Goal: Task Accomplishment & Management: Check status

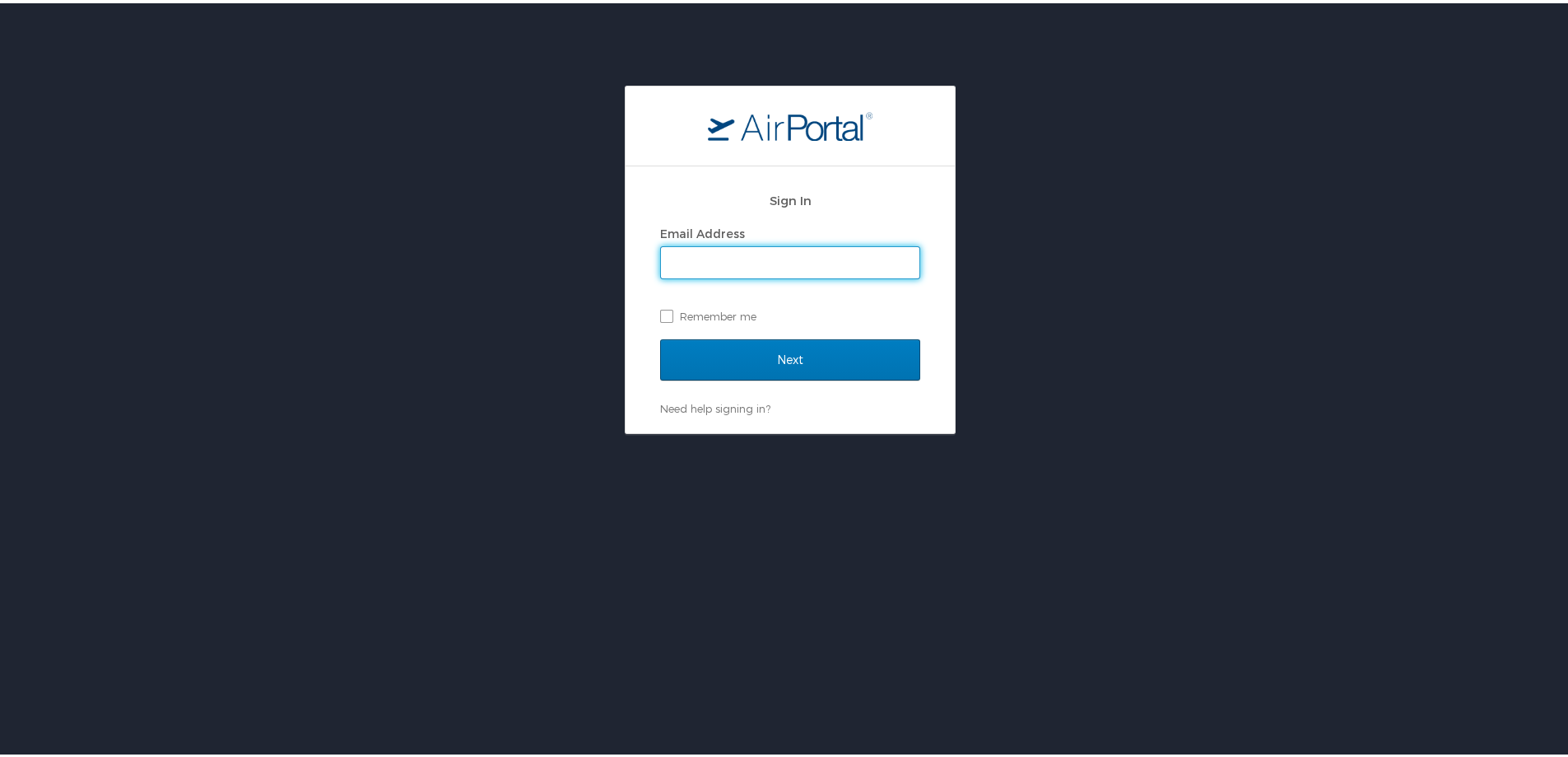
click at [728, 252] on input "Email Address" at bounding box center [790, 259] width 259 height 31
type input "rachel.stone@cbtravel.com"
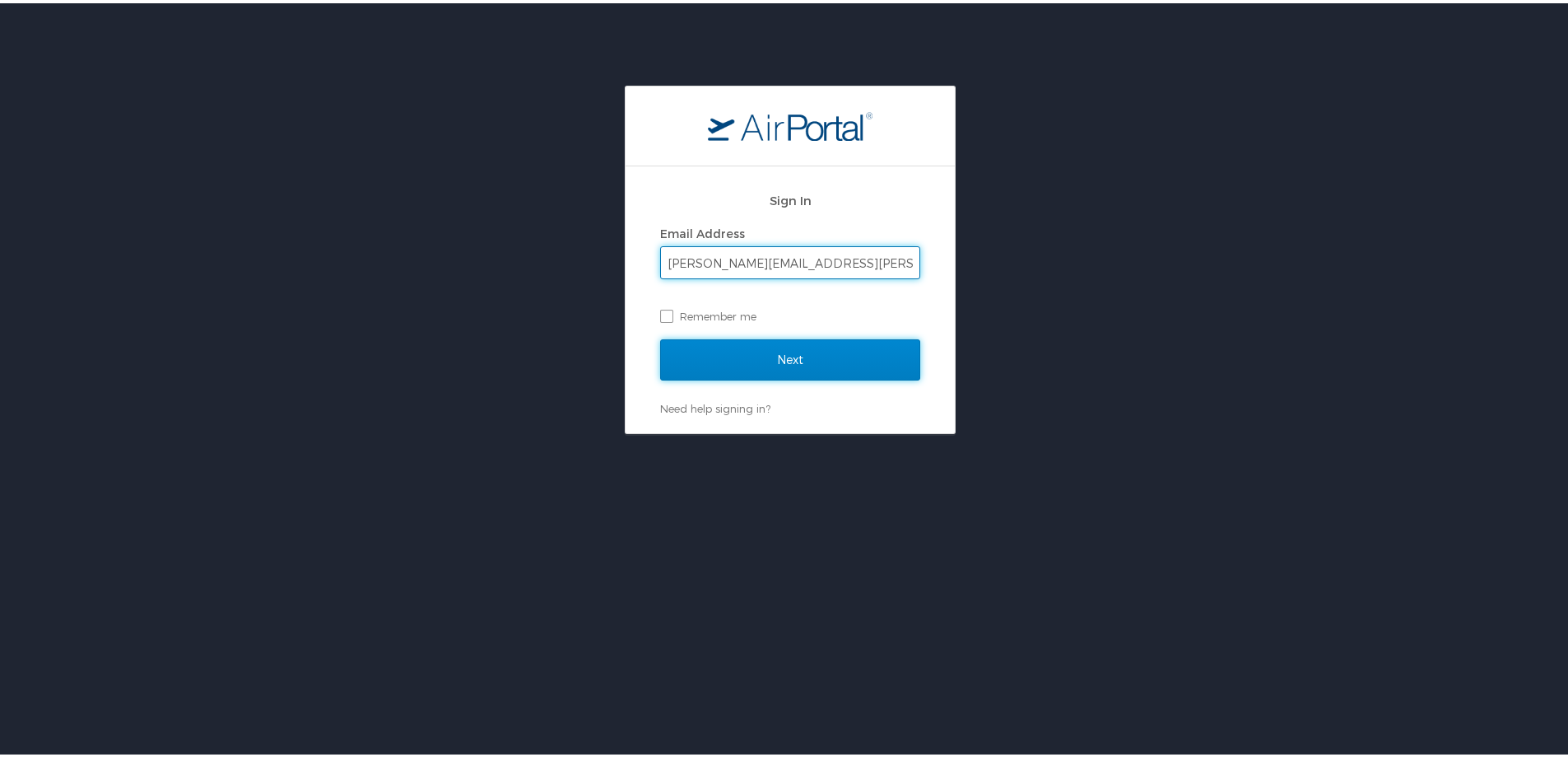
click at [789, 352] on input "Next" at bounding box center [790, 356] width 260 height 41
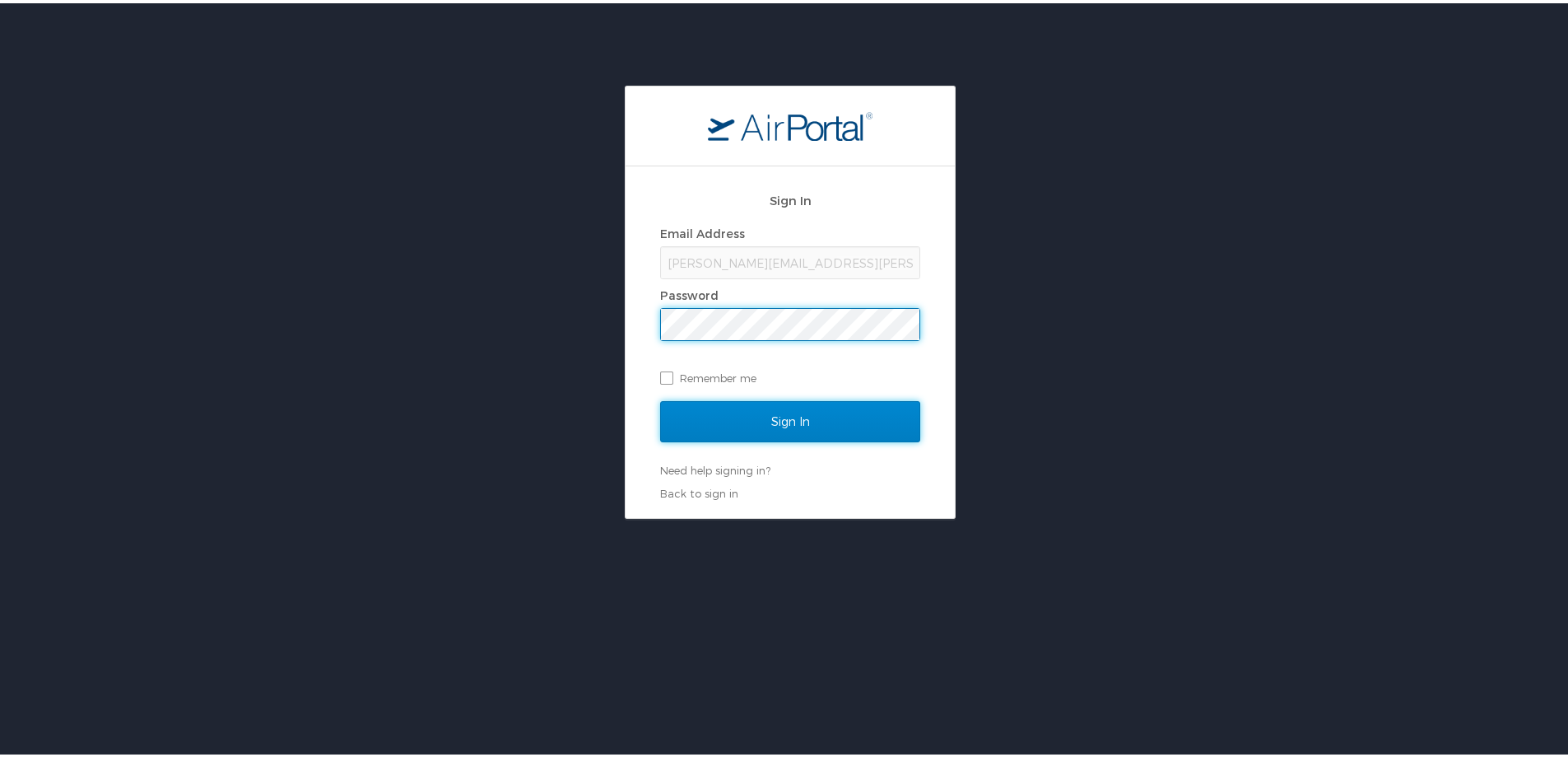
click at [775, 413] on input "Sign In" at bounding box center [790, 418] width 260 height 41
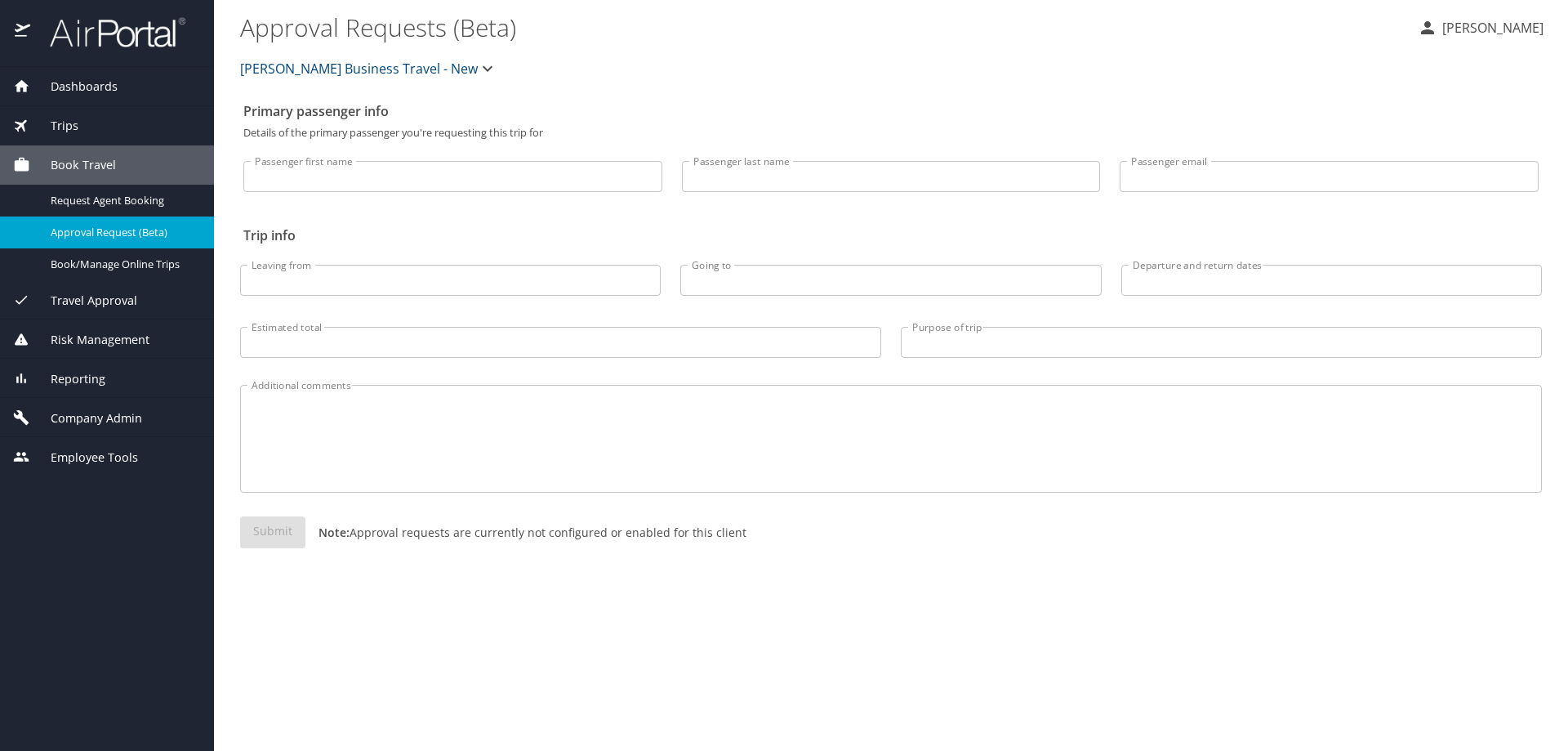
click at [74, 382] on span "Reporting" at bounding box center [68, 379] width 75 height 18
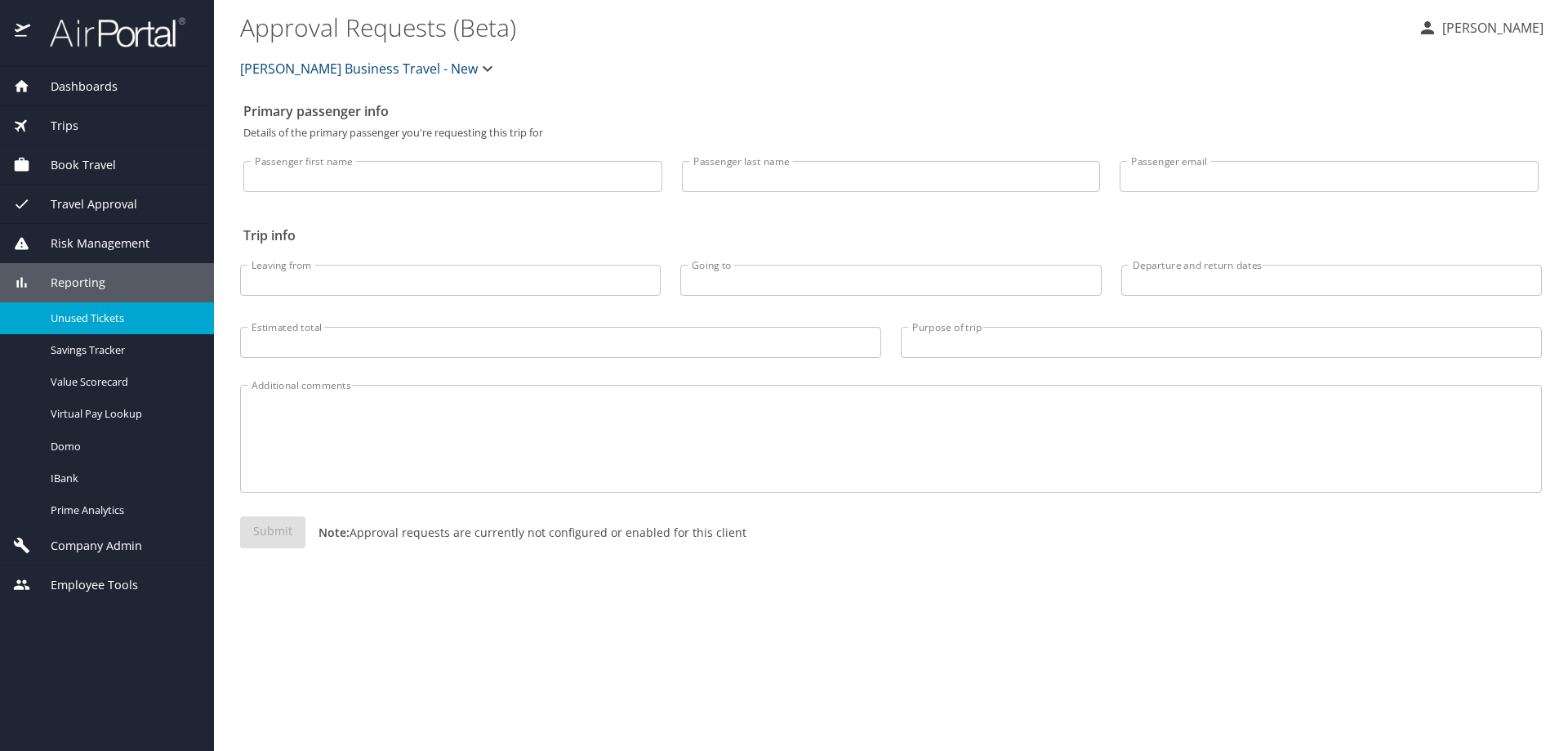
click at [81, 320] on span "Unused Tickets" at bounding box center [122, 317] width 143 height 15
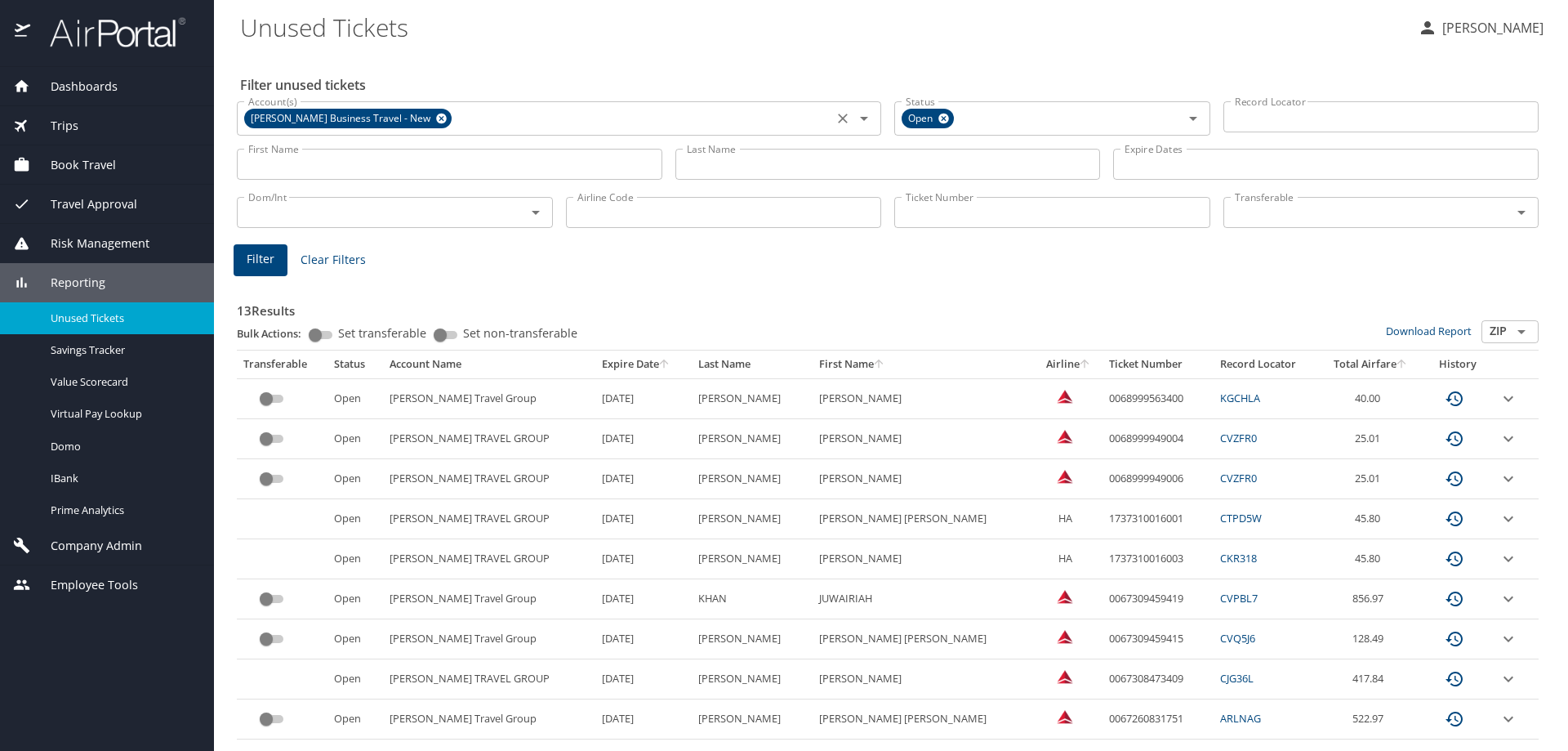
click at [436, 117] on icon at bounding box center [442, 119] width 11 height 11
click at [434, 116] on input "Account(s)" at bounding box center [534, 117] width 587 height 22
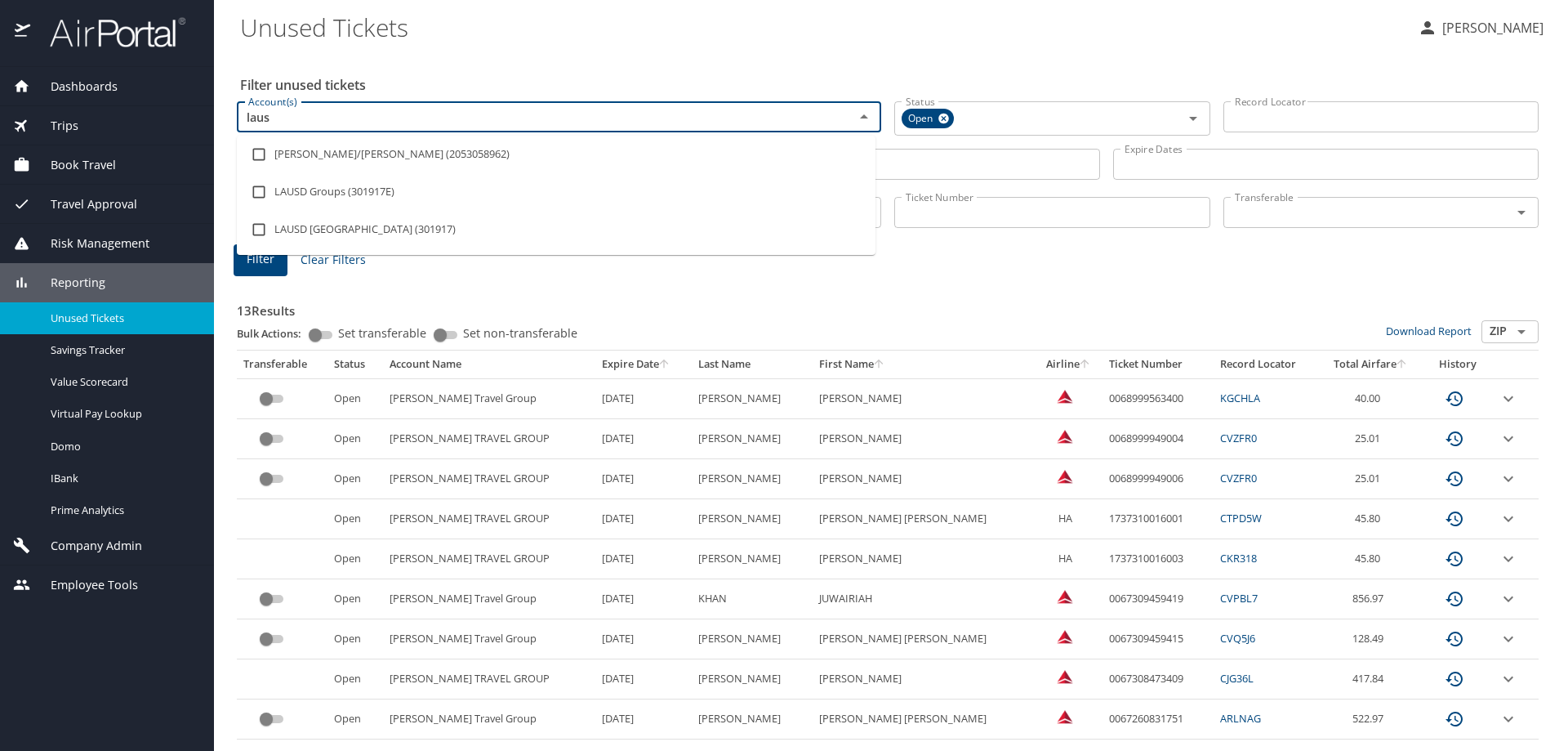
type input "lausd"
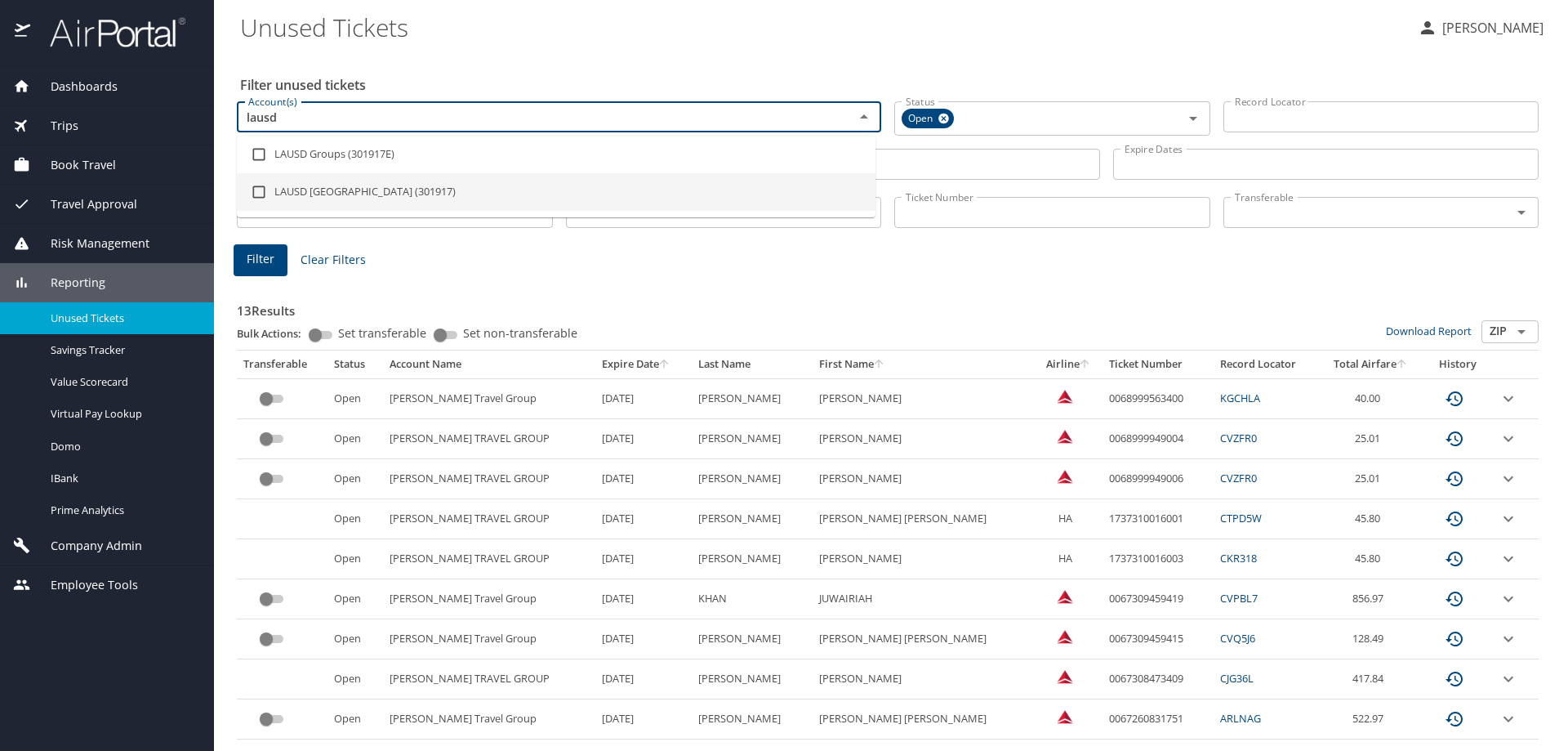
click at [276, 188] on li "LAUSD Los Angeles Unified School District (301917)" at bounding box center [556, 192] width 639 height 38
checkbox input "true"
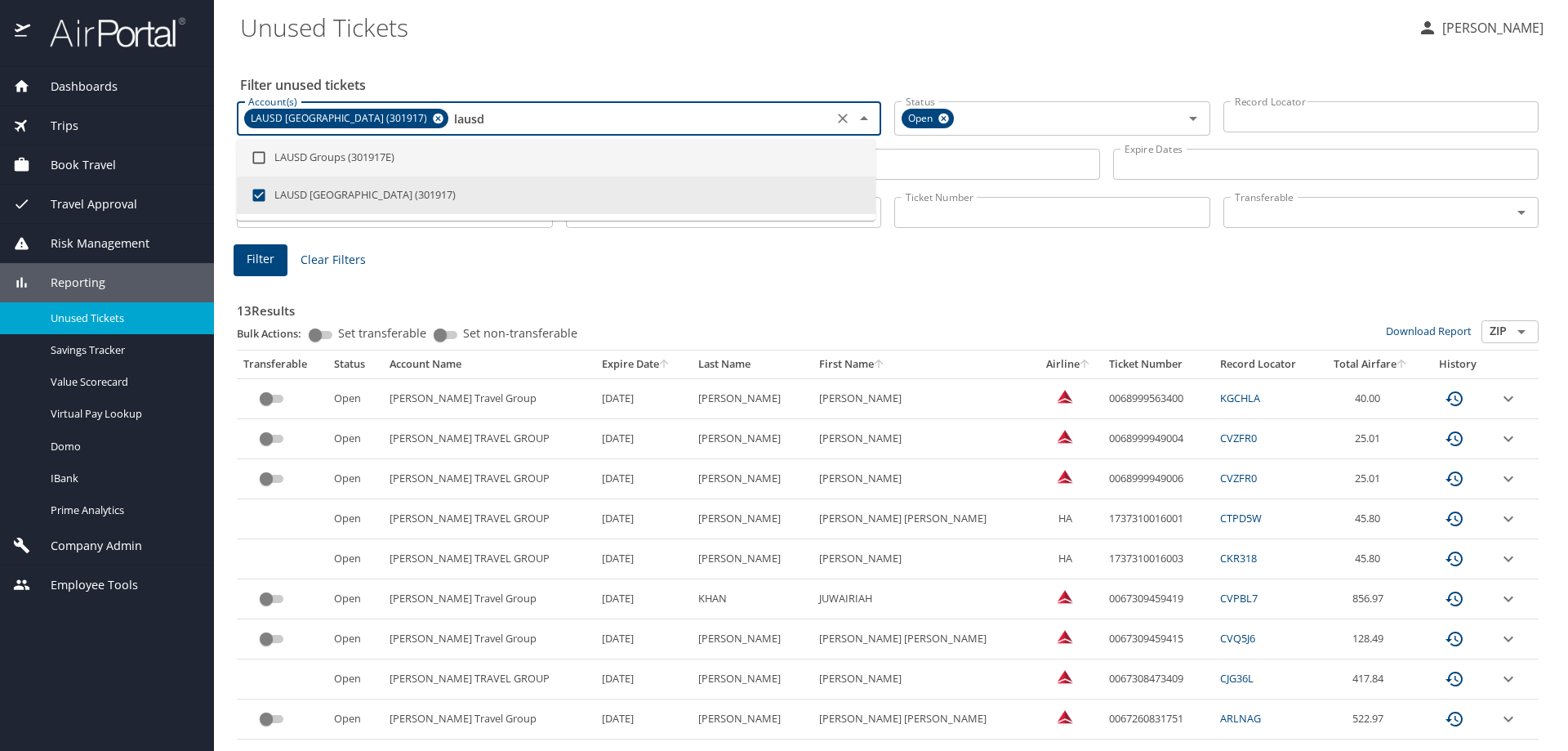
click at [649, 120] on input "lausd" at bounding box center [639, 119] width 378 height 22
type input "laus"
checkbox input "false"
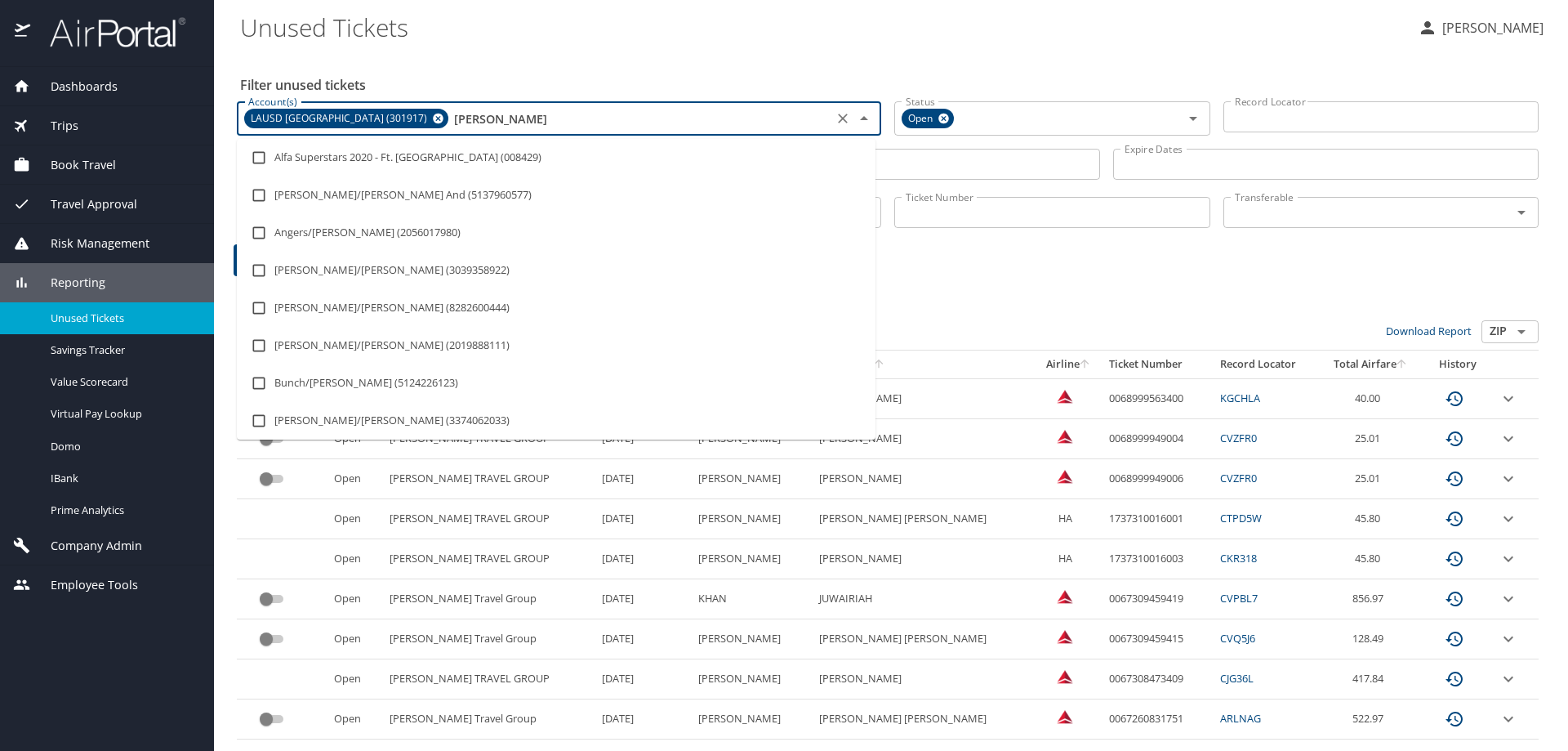
scroll to position [1356, 0]
type input "la"
checkbox input "false"
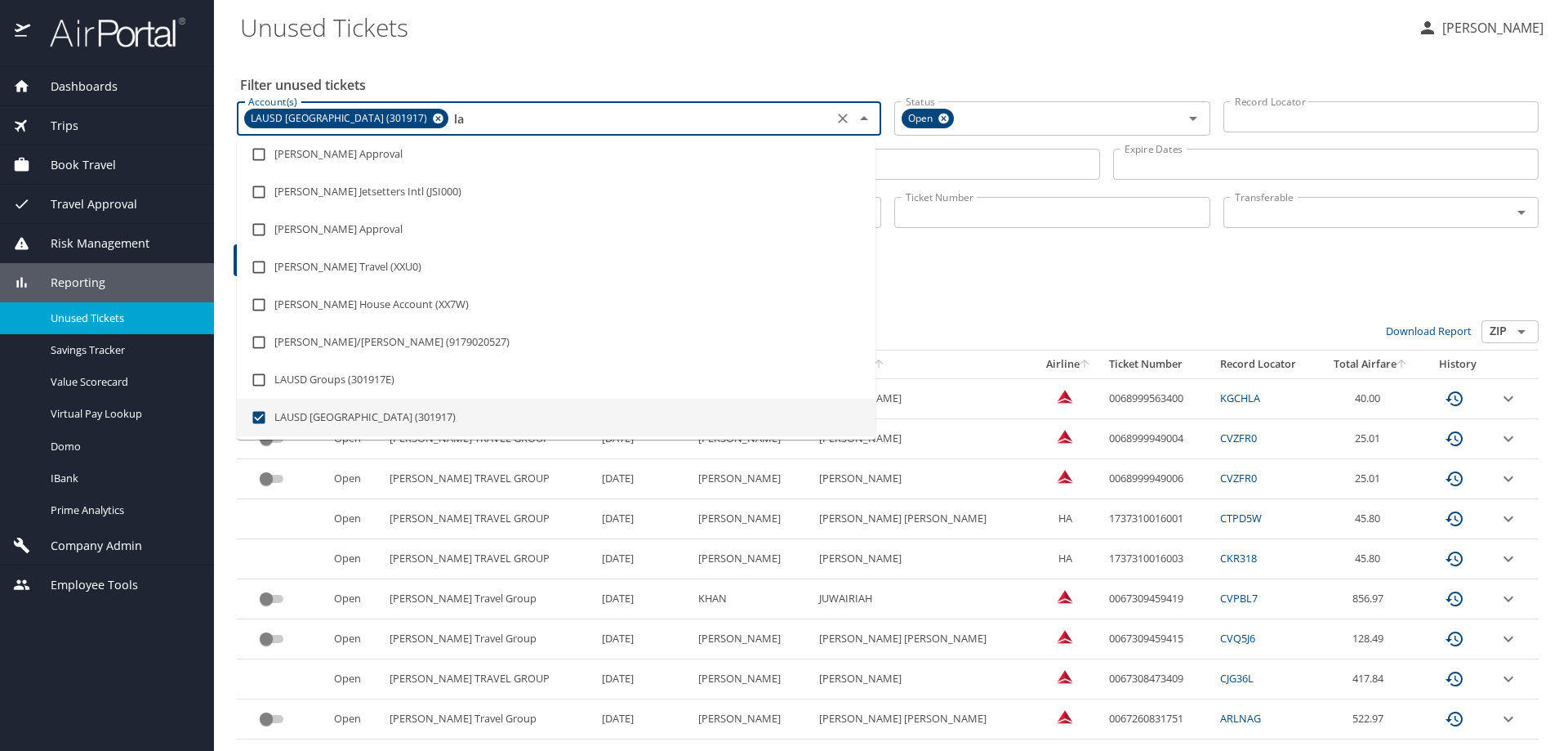
scroll to position [0, 0]
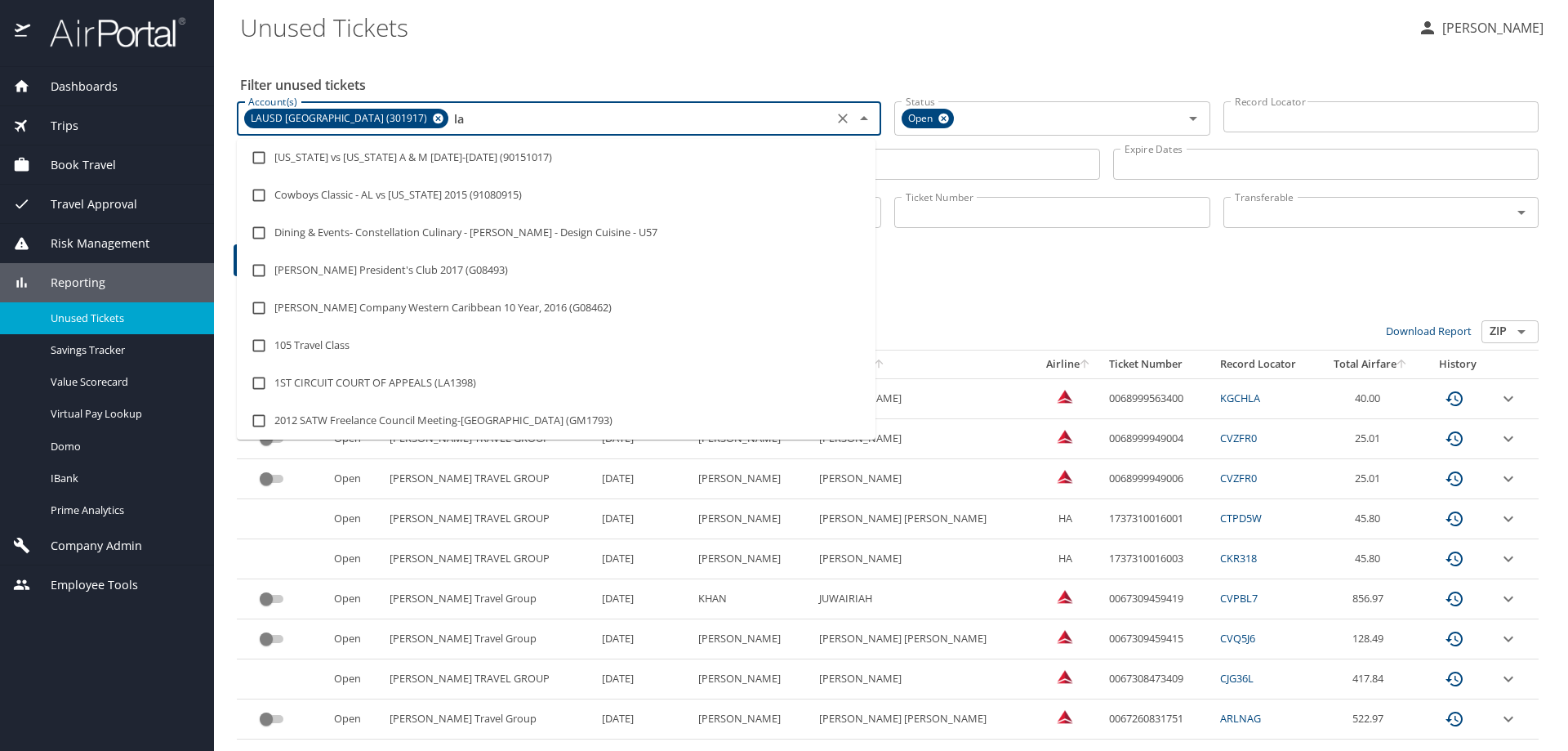
type input "l"
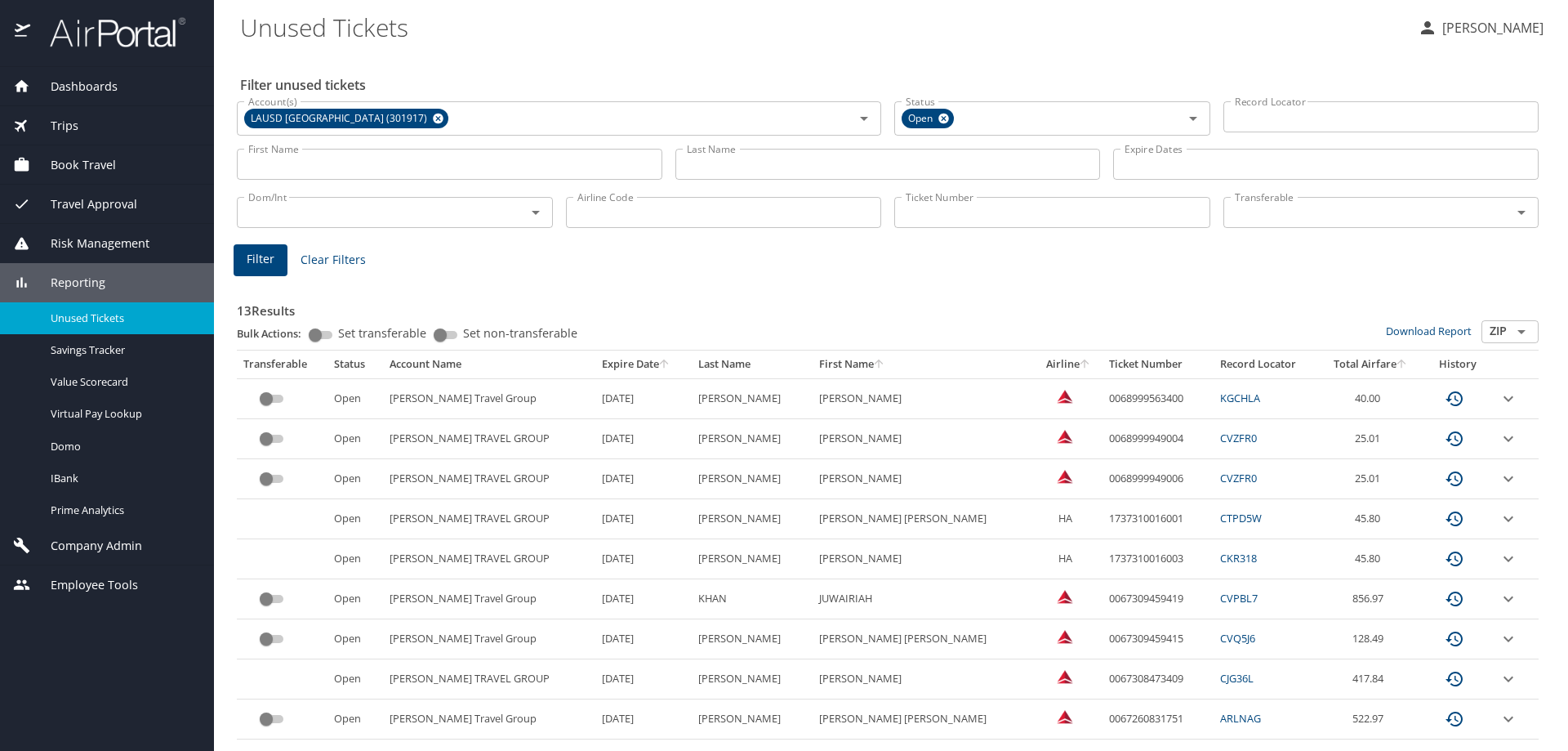
click at [940, 209] on input "Ticket Number" at bounding box center [1052, 212] width 316 height 31
paste input "0167230326095"
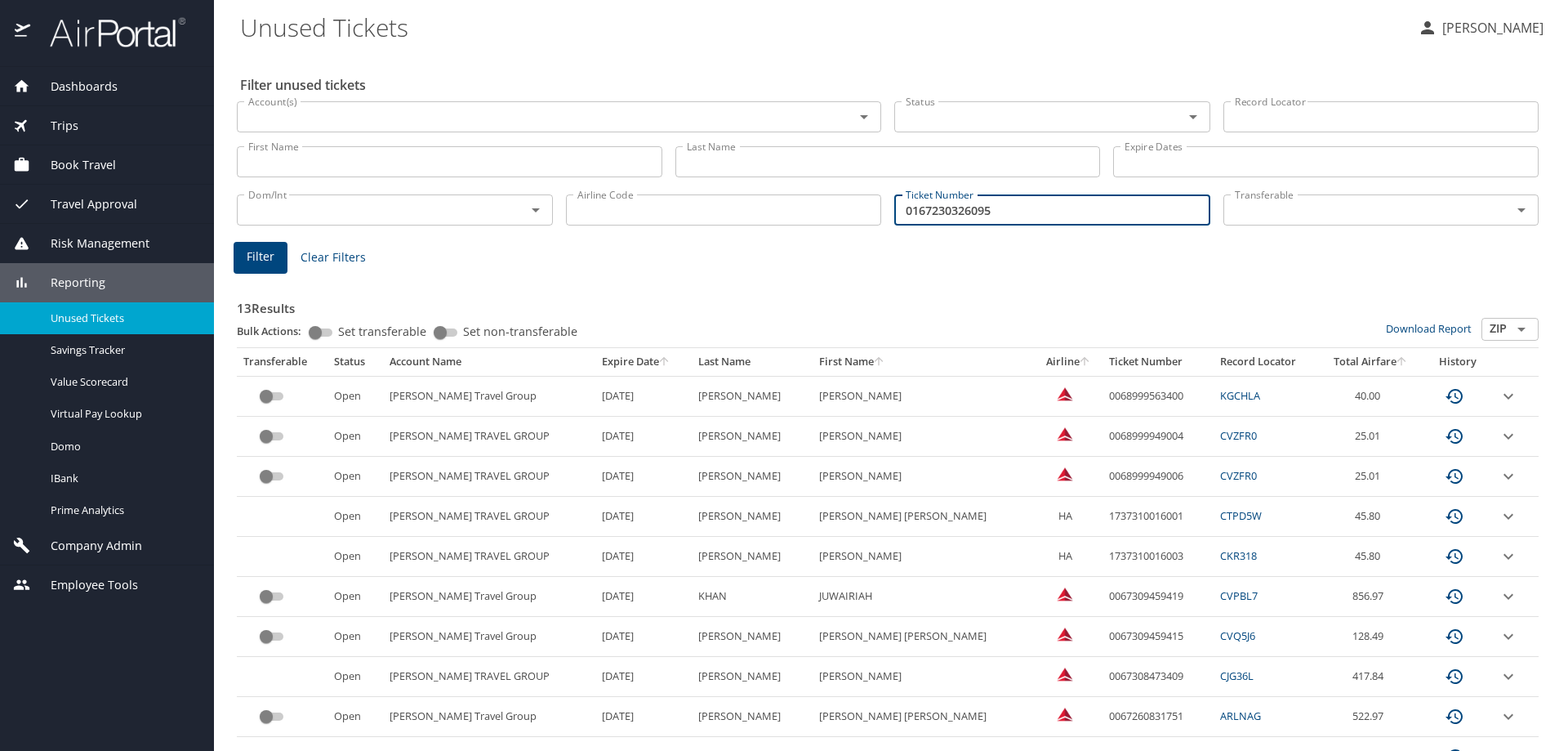
type input "0167230326095"
click at [254, 251] on span "Filter" at bounding box center [260, 257] width 28 height 21
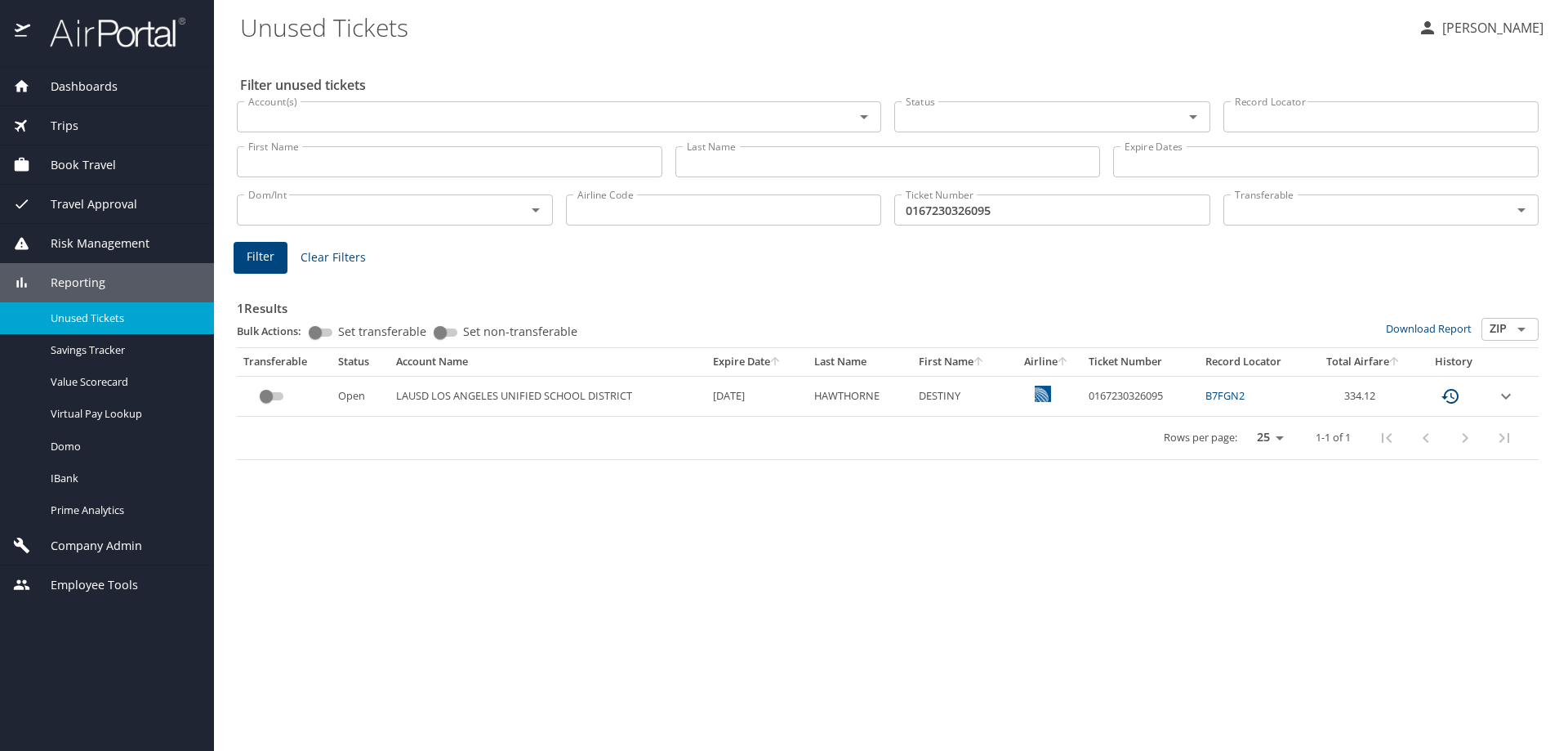
click at [1500, 392] on icon "expand row" at bounding box center [1506, 397] width 20 height 20
